Goal: Information Seeking & Learning: Learn about a topic

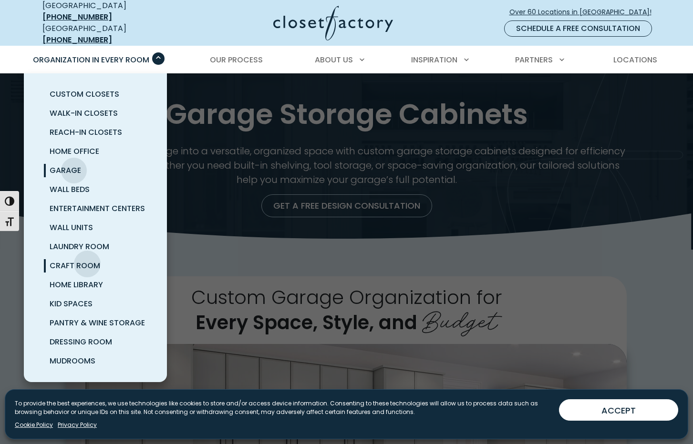
click at [87, 260] on span "Craft Room" at bounding box center [75, 265] width 51 height 11
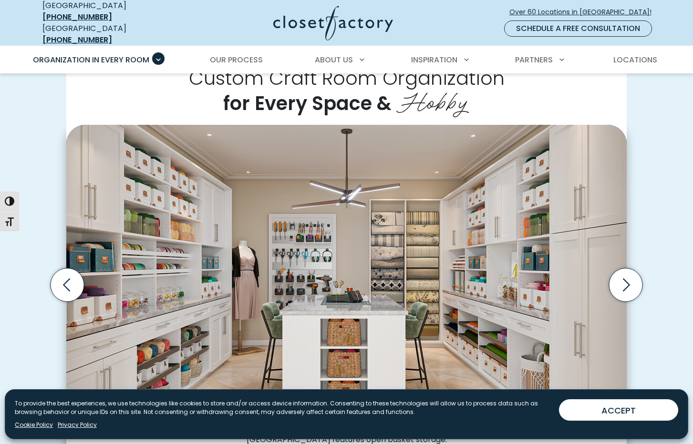
scroll to position [233, 0]
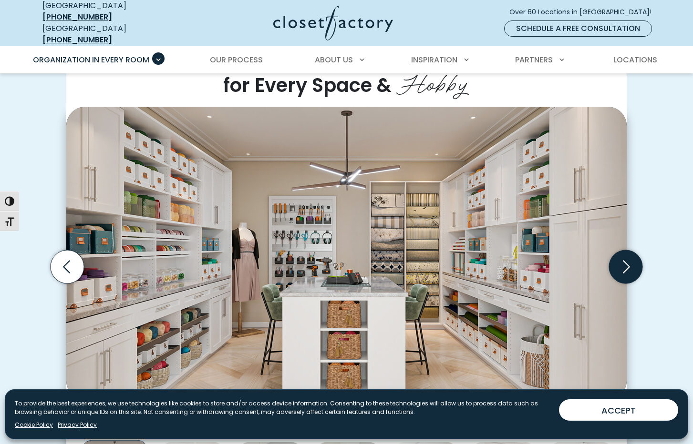
click at [624, 257] on icon "Next slide" at bounding box center [625, 266] width 33 height 33
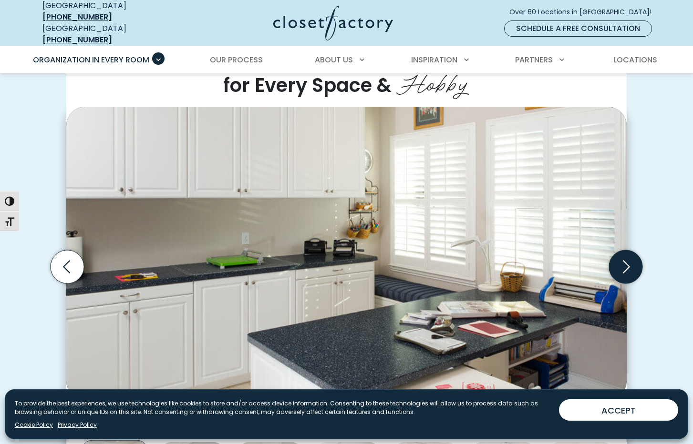
click at [624, 257] on icon "Next slide" at bounding box center [625, 266] width 33 height 33
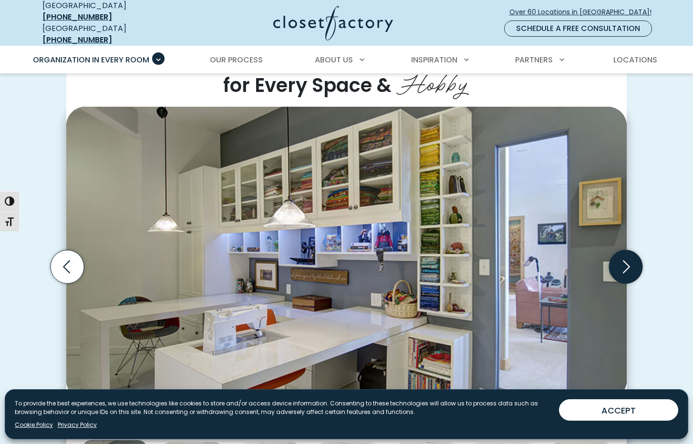
click at [623, 260] on icon "Next slide" at bounding box center [625, 266] width 33 height 33
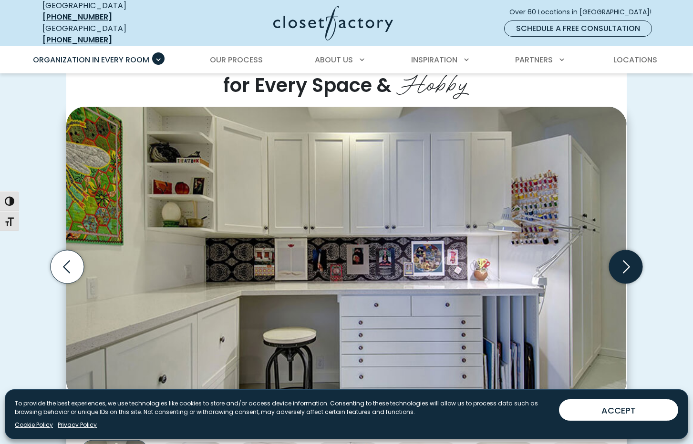
click at [623, 260] on icon "Next slide" at bounding box center [625, 266] width 33 height 33
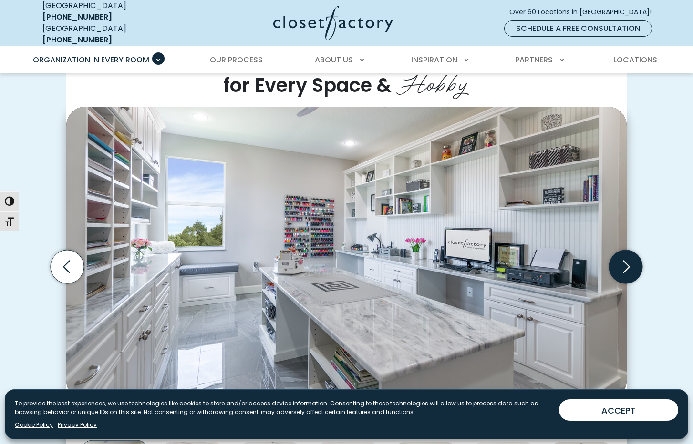
click at [623, 260] on icon "Next slide" at bounding box center [625, 266] width 33 height 33
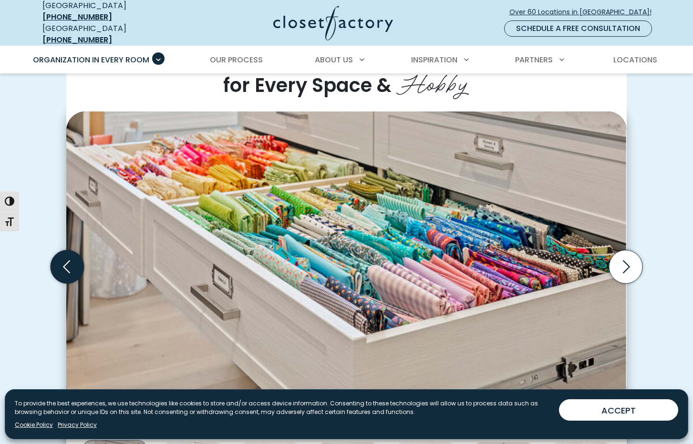
click at [69, 260] on icon "Previous slide" at bounding box center [66, 266] width 7 height 13
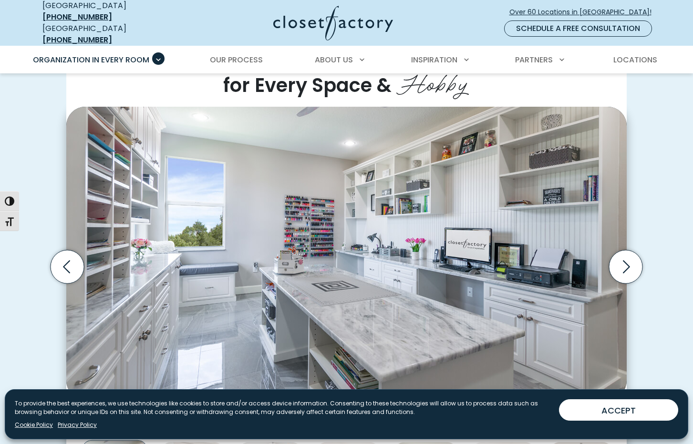
click at [309, 219] on img "Thumbnail Gallery" at bounding box center [346, 253] width 560 height 293
click at [66, 263] on icon "Previous slide" at bounding box center [67, 266] width 33 height 33
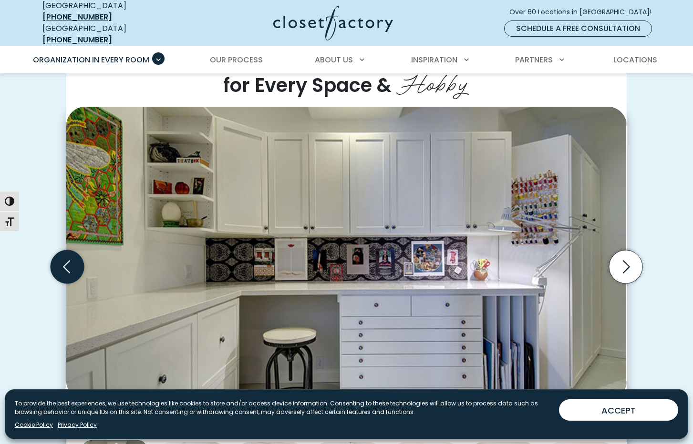
click at [66, 263] on icon "Previous slide" at bounding box center [67, 266] width 33 height 33
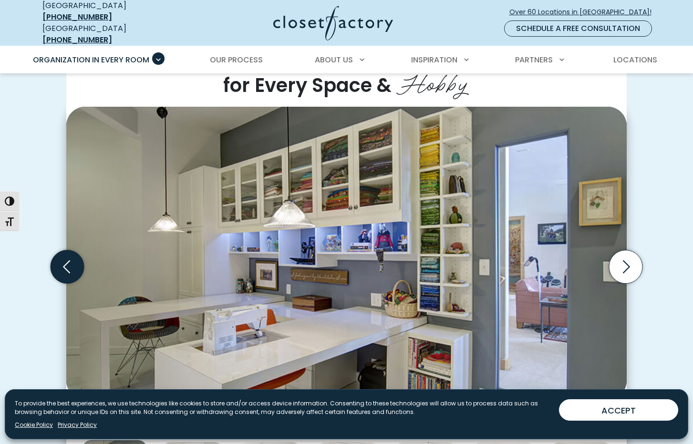
click at [66, 263] on icon "Previous slide" at bounding box center [67, 266] width 33 height 33
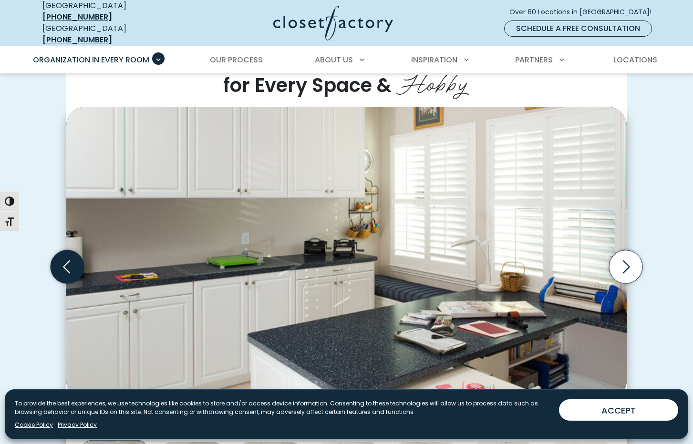
click at [66, 263] on icon "Previous slide" at bounding box center [67, 266] width 33 height 33
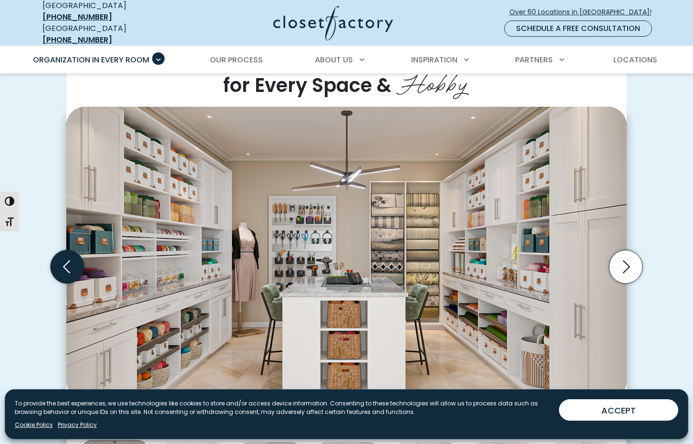
click at [66, 263] on icon "Previous slide" at bounding box center [67, 266] width 33 height 33
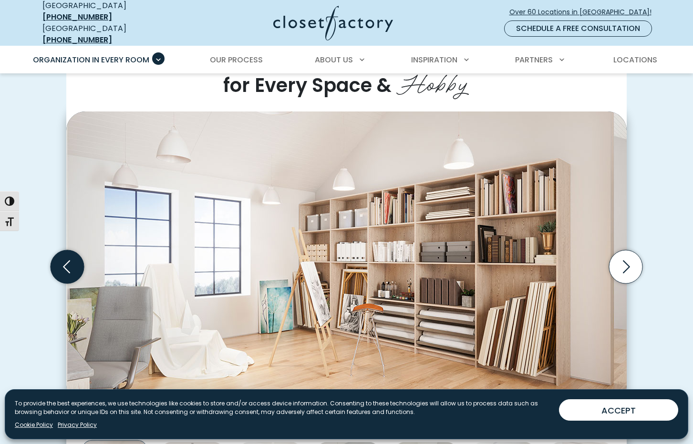
click at [66, 263] on icon "Previous slide" at bounding box center [67, 266] width 33 height 33
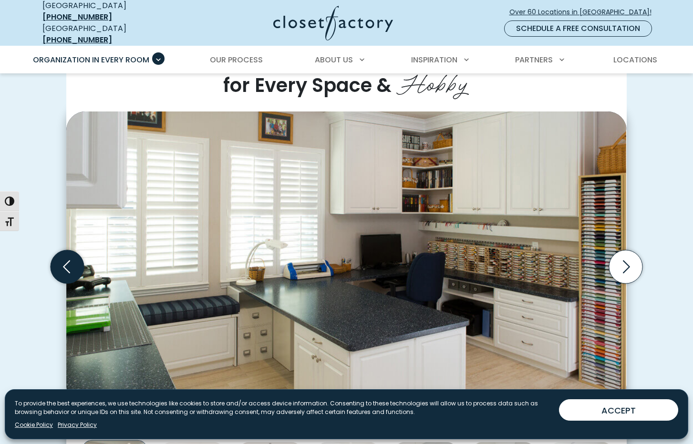
click at [66, 263] on icon "Previous slide" at bounding box center [67, 266] width 33 height 33
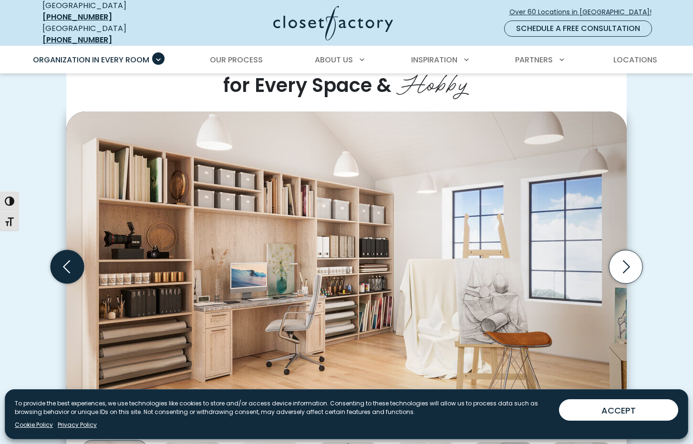
click at [66, 263] on icon "Previous slide" at bounding box center [67, 266] width 33 height 33
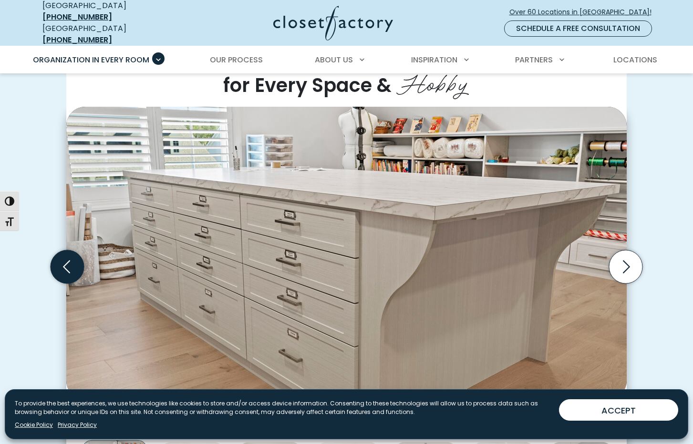
click at [66, 263] on icon "Previous slide" at bounding box center [67, 266] width 33 height 33
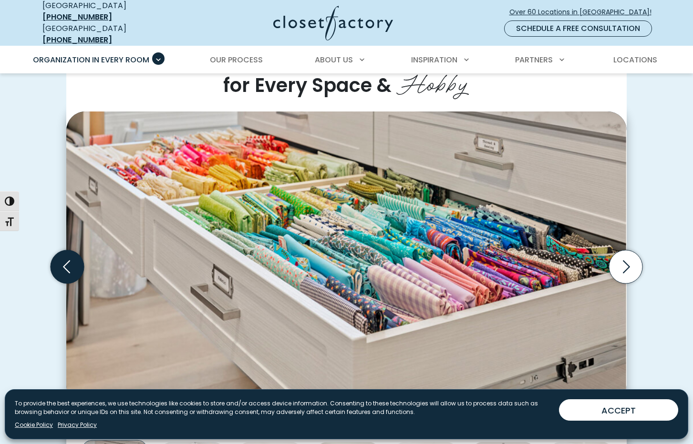
click at [68, 262] on icon "Previous slide" at bounding box center [67, 266] width 33 height 33
